Goal: Task Accomplishment & Management: Use online tool/utility

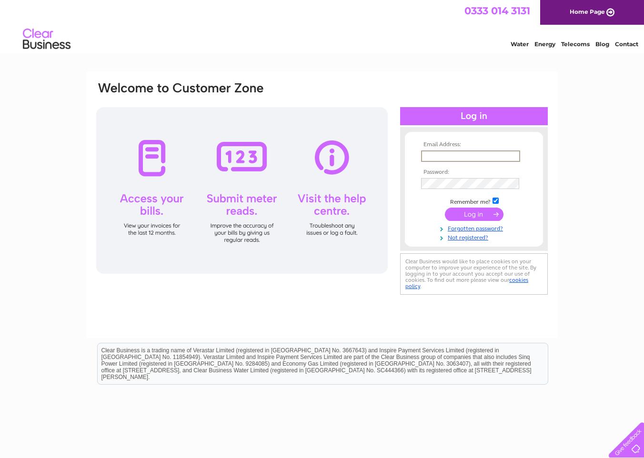
type input "rob@rtdl.co.uk"
click at [479, 216] on input "submit" at bounding box center [474, 214] width 59 height 13
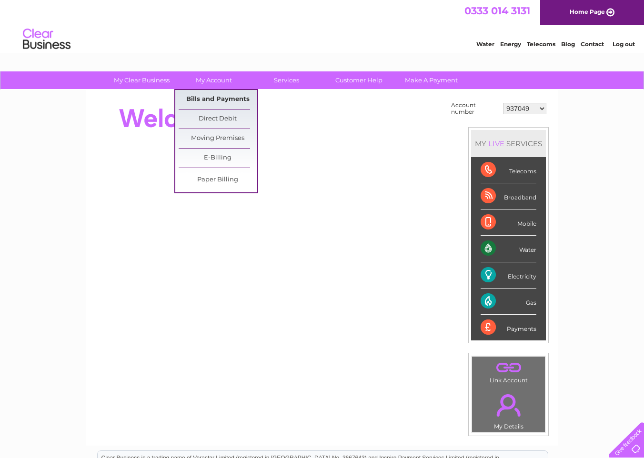
click at [229, 98] on link "Bills and Payments" at bounding box center [218, 99] width 79 height 19
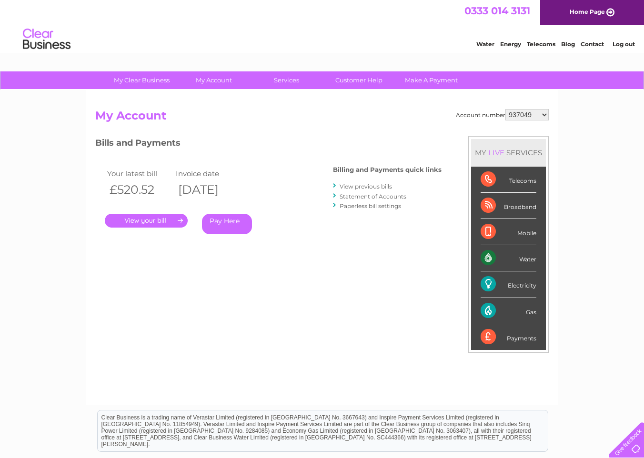
click at [162, 220] on link "." at bounding box center [146, 221] width 83 height 14
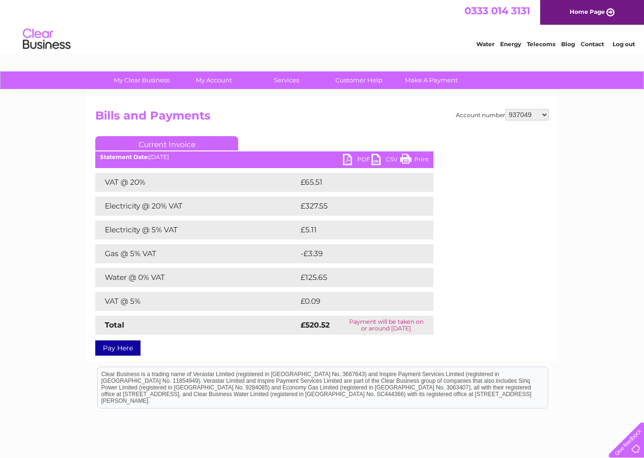
click at [364, 159] on link "PDF" at bounding box center [357, 161] width 29 height 14
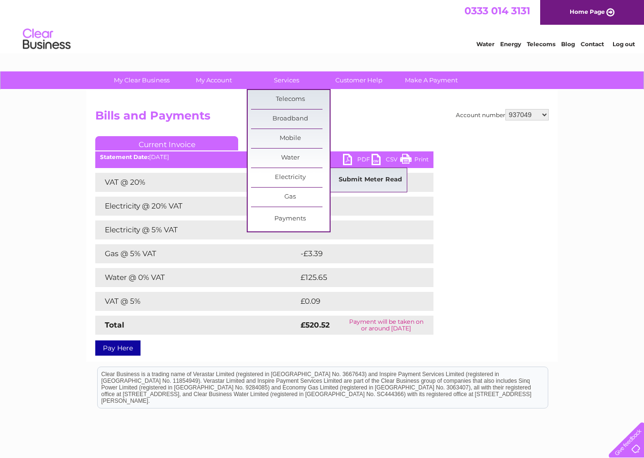
click at [365, 179] on link "Submit Meter Read" at bounding box center [370, 179] width 79 height 19
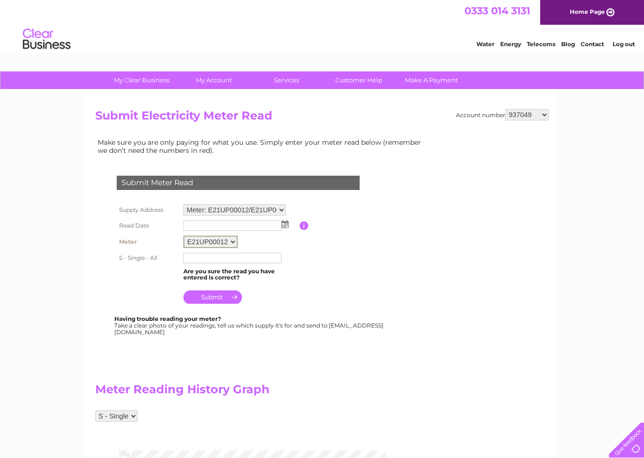
select select "166215"
click at [624, 44] on link "Log out" at bounding box center [623, 43] width 22 height 7
